Goal: Browse casually

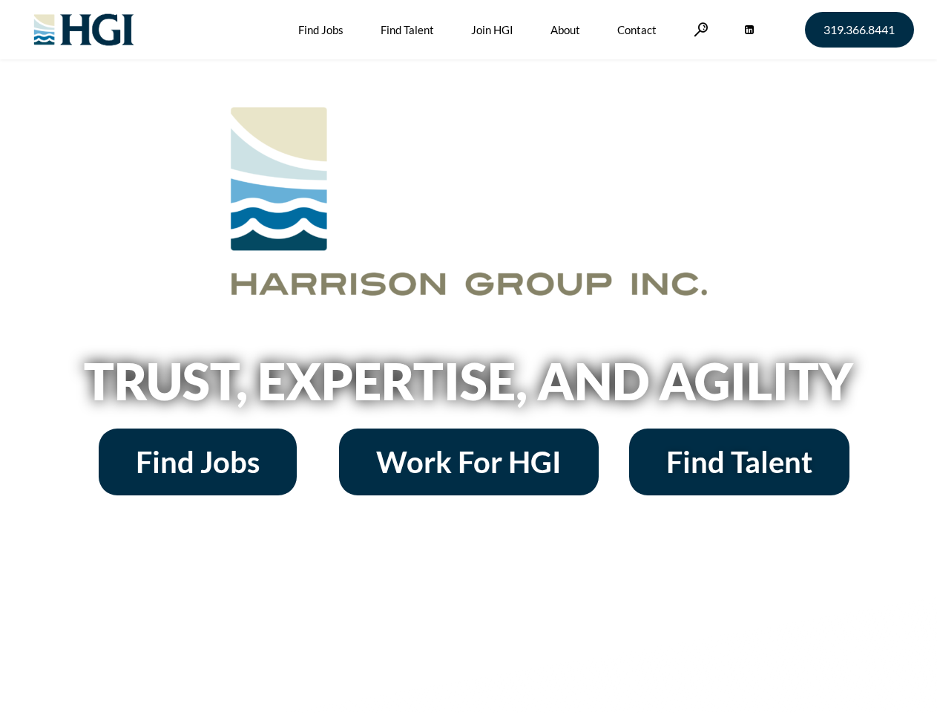
click at [468, 356] on h2 "Trust, Expertise, and Agility" at bounding box center [469, 381] width 846 height 50
click at [699, 29] on link at bounding box center [701, 29] width 15 height 14
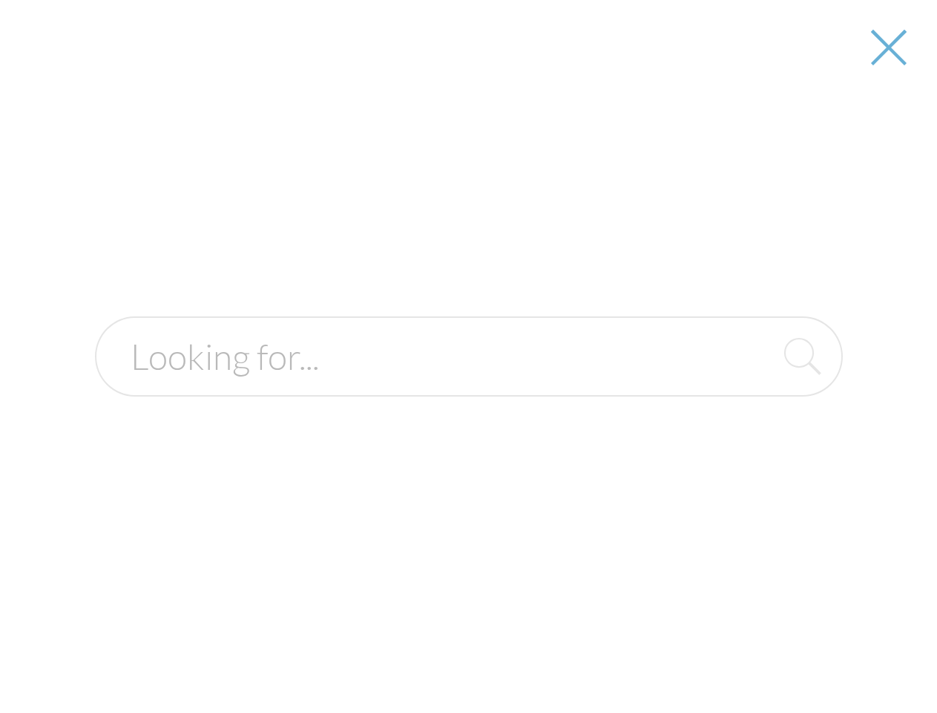
click at [468, 386] on h2 "Trust, Expertise, and Agility" at bounding box center [469, 381] width 846 height 50
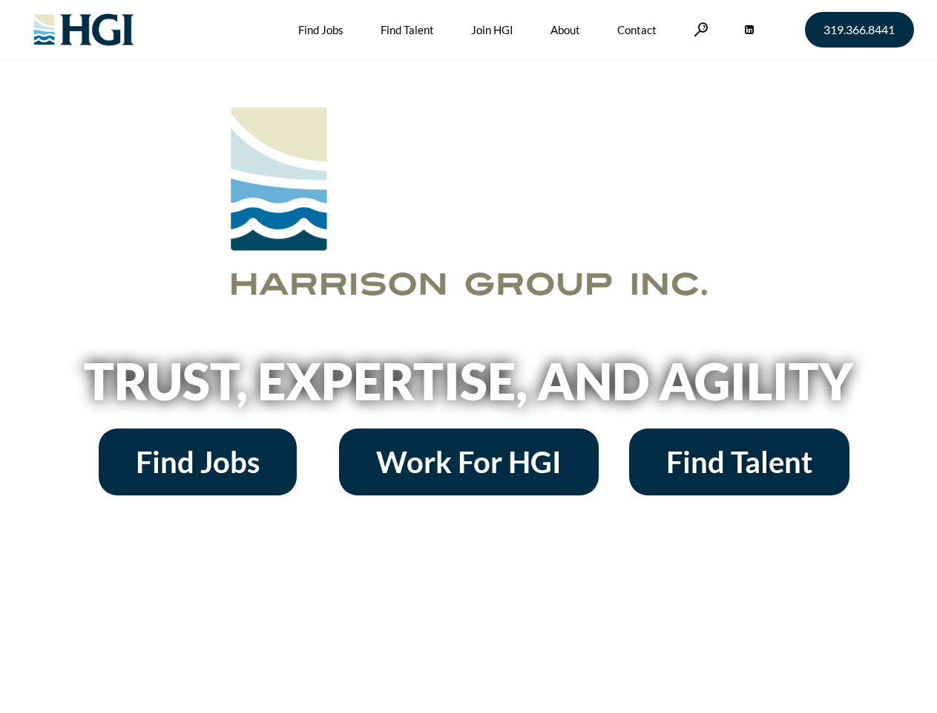
click at [468, 356] on h2 "Trust, Expertise, and Agility" at bounding box center [469, 381] width 846 height 50
click at [699, 29] on link at bounding box center [701, 29] width 15 height 14
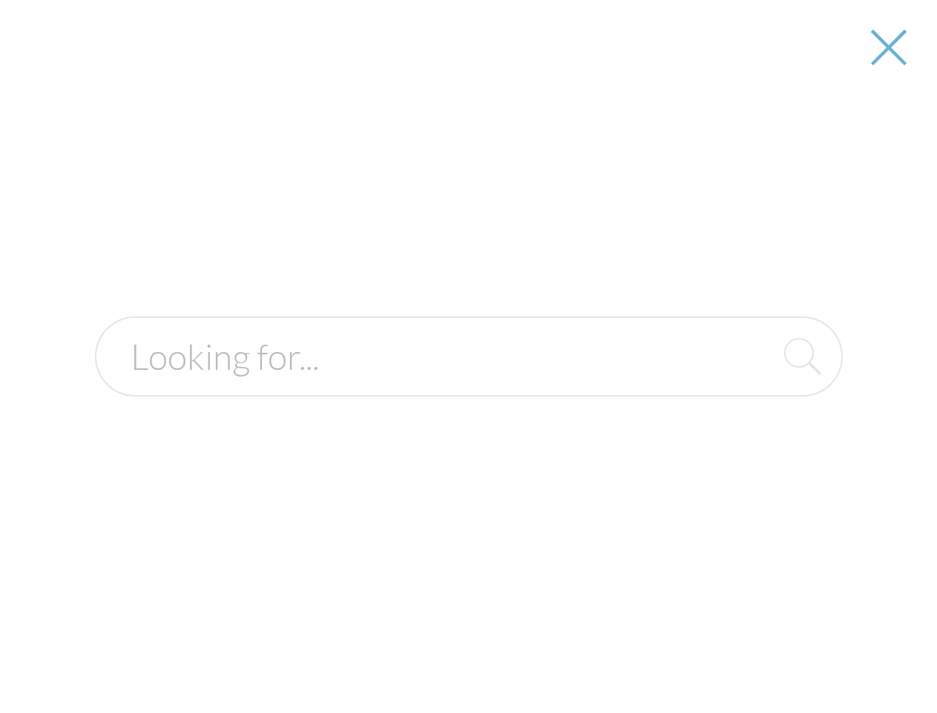
click at [468, 386] on h2 "Trust, Expertise, and Agility" at bounding box center [469, 381] width 846 height 50
